Goal: Task Accomplishment & Management: Use online tool/utility

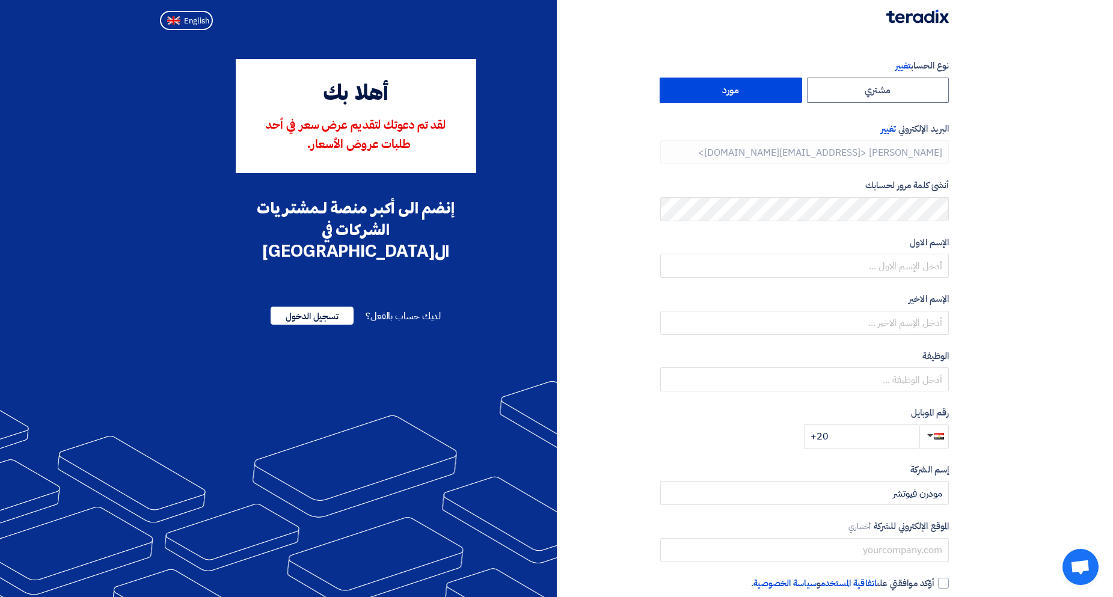
type input "[PHONE_NUMBER]"
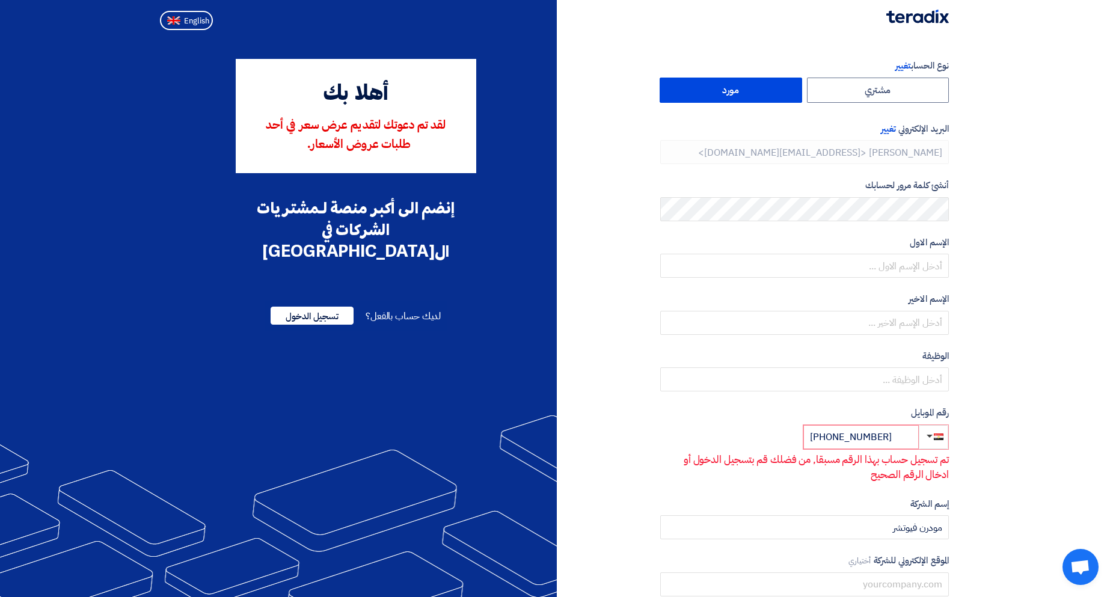
click at [755, 82] on label "مورد" at bounding box center [731, 90] width 143 height 25
click at [755, 82] on input "مورد" at bounding box center [730, 90] width 141 height 24
click at [404, 309] on span "لديك حساب بالفعل؟" at bounding box center [403, 316] width 75 height 14
click at [414, 309] on span "لديك حساب بالفعل؟" at bounding box center [403, 316] width 75 height 14
click at [334, 307] on span "تسجيل الدخول" at bounding box center [312, 316] width 83 height 18
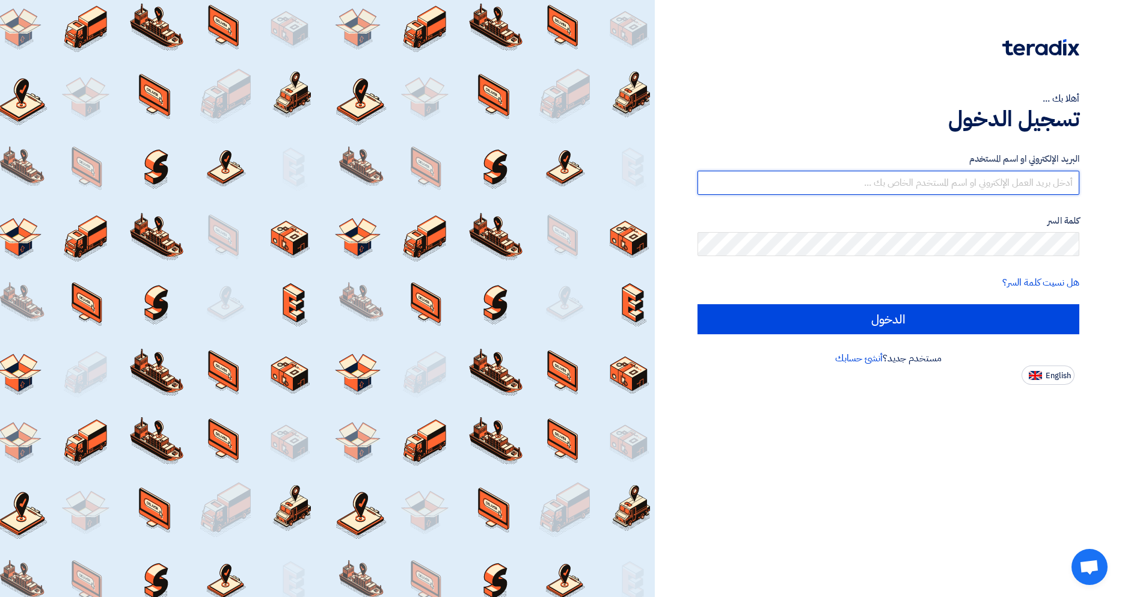
click at [850, 185] on input "text" at bounding box center [889, 183] width 383 height 24
type input "[EMAIL_ADDRESS][DOMAIN_NAME]"
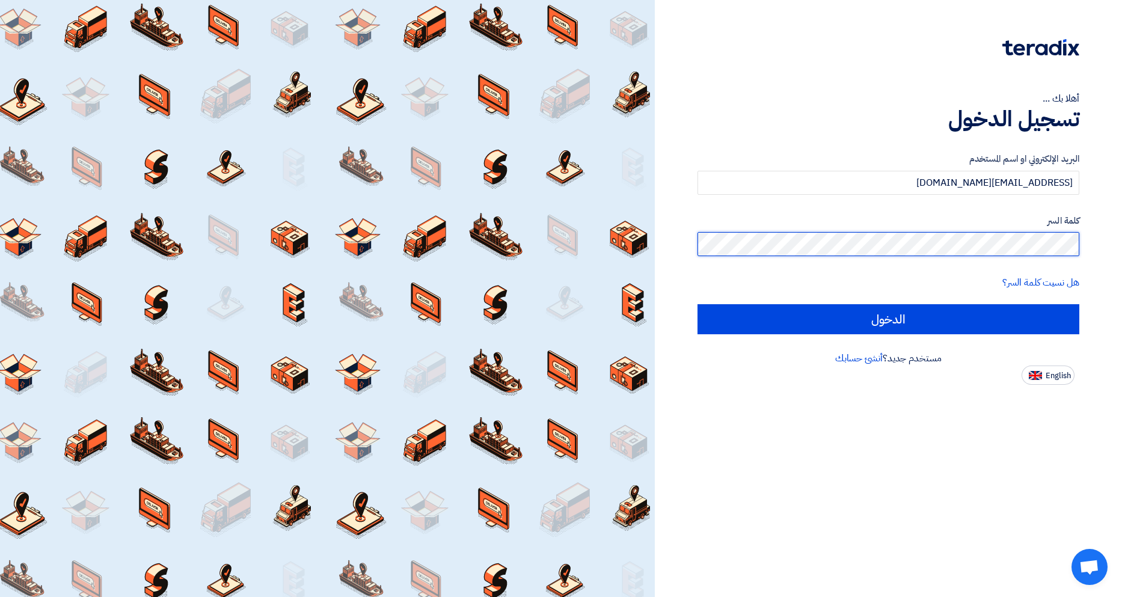
click at [698, 304] on input "الدخول" at bounding box center [889, 319] width 383 height 30
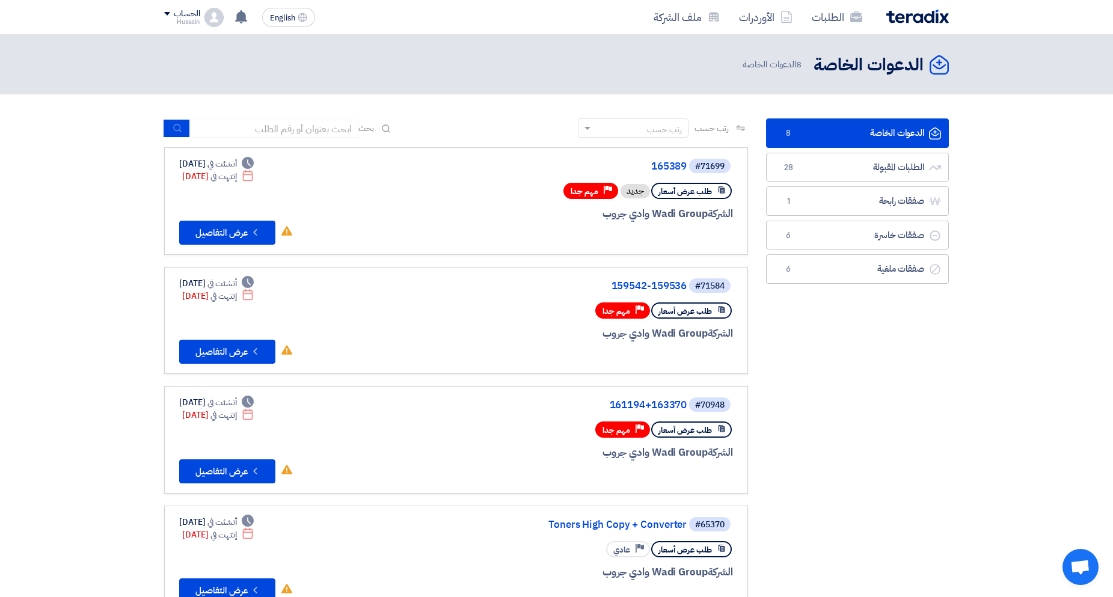
click at [219, 229] on button "Check details عرض التفاصيل" at bounding box center [227, 233] width 96 height 24
